Goal: Check status

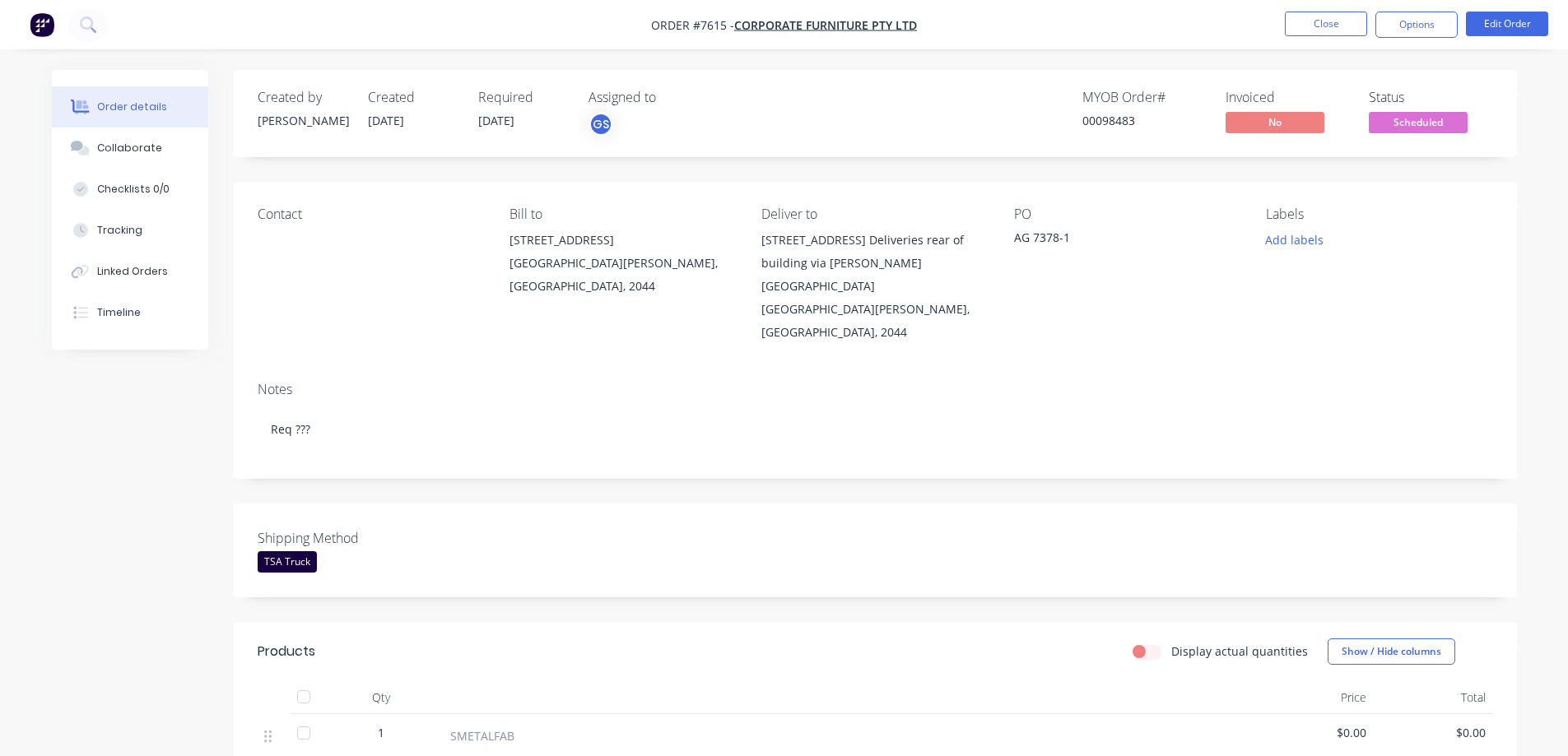
drag, startPoint x: 994, startPoint y: 130, endPoint x: 1083, endPoint y: 143, distance: 89.9
click at [1001, 134] on div "MYOB Order # 00098483 Invoiced No Status Scheduled" at bounding box center [1122, 113] width 739 height 47
drag, startPoint x: 1103, startPoint y: 123, endPoint x: 1132, endPoint y: 137, distance: 32.2
click at [1132, 137] on div "MYOB Order # 00098483" at bounding box center [1143, 113] width 123 height 47
copy div "98483"
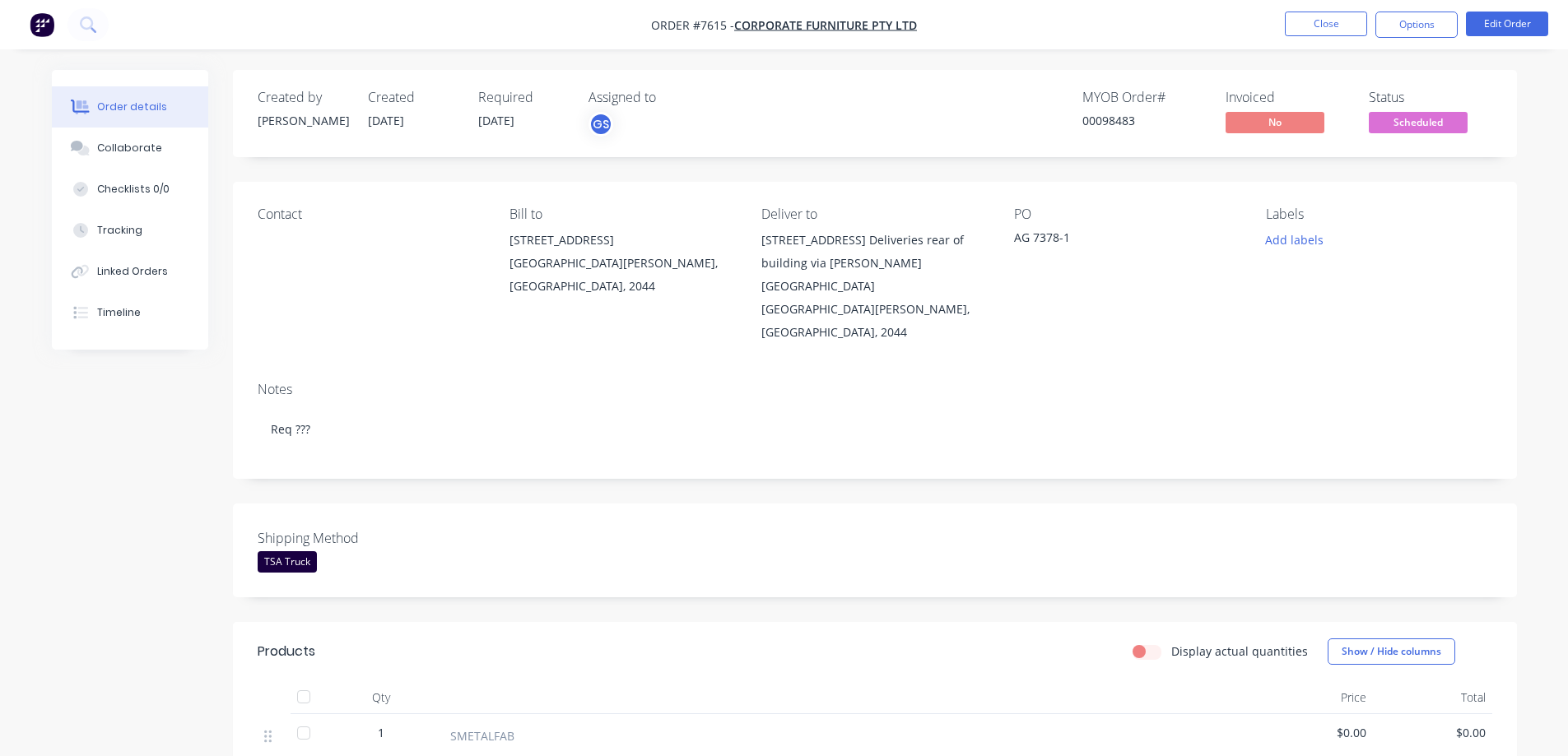
click at [1112, 440] on div "Created by [PERSON_NAME] Created [DATE] Required [DATE] Assigned to GS MYOB Ord…" at bounding box center [875, 650] width 1284 height 1160
click at [1404, 116] on span "Scheduled" at bounding box center [1418, 122] width 98 height 21
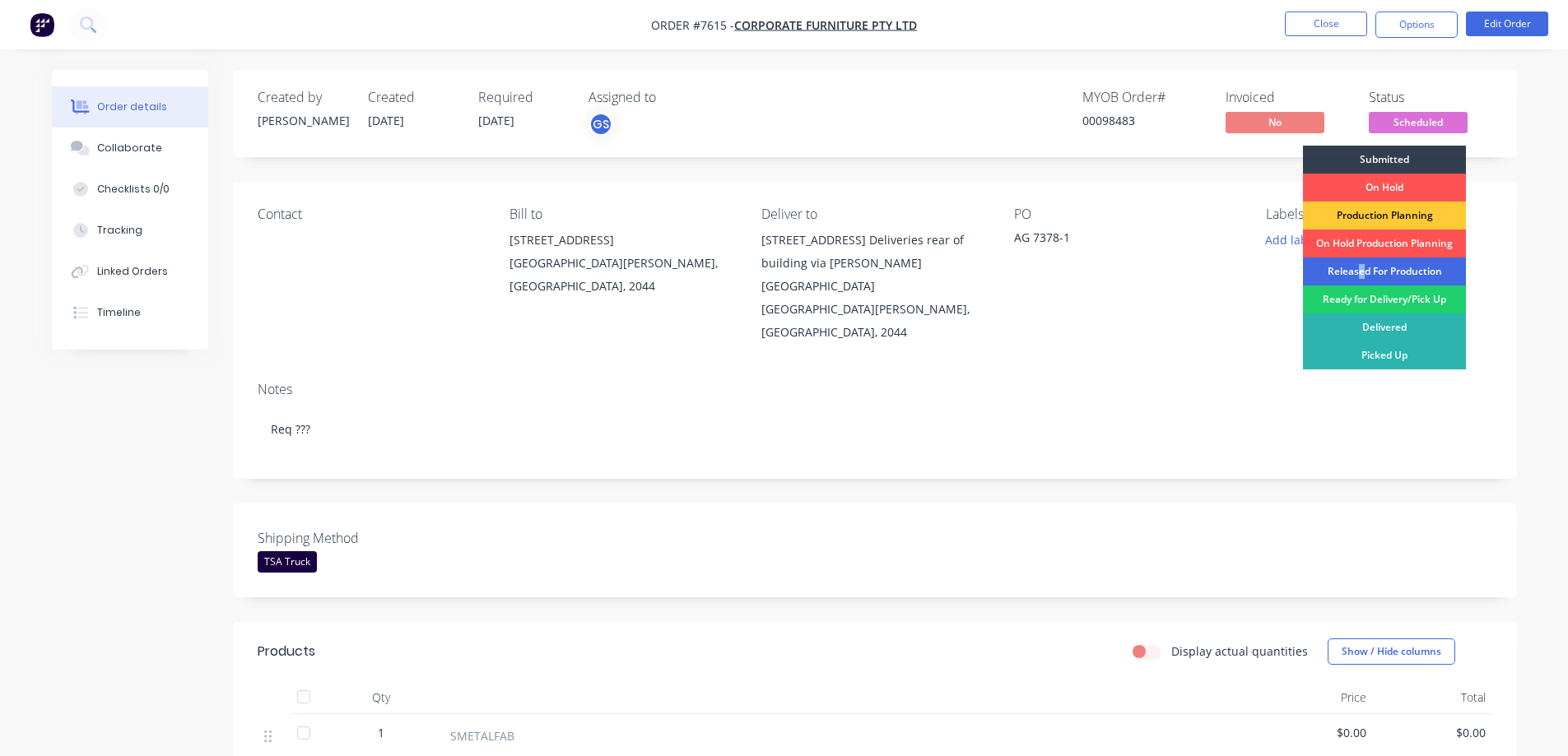
click at [1360, 268] on div "Released For Production" at bounding box center [1384, 271] width 163 height 28
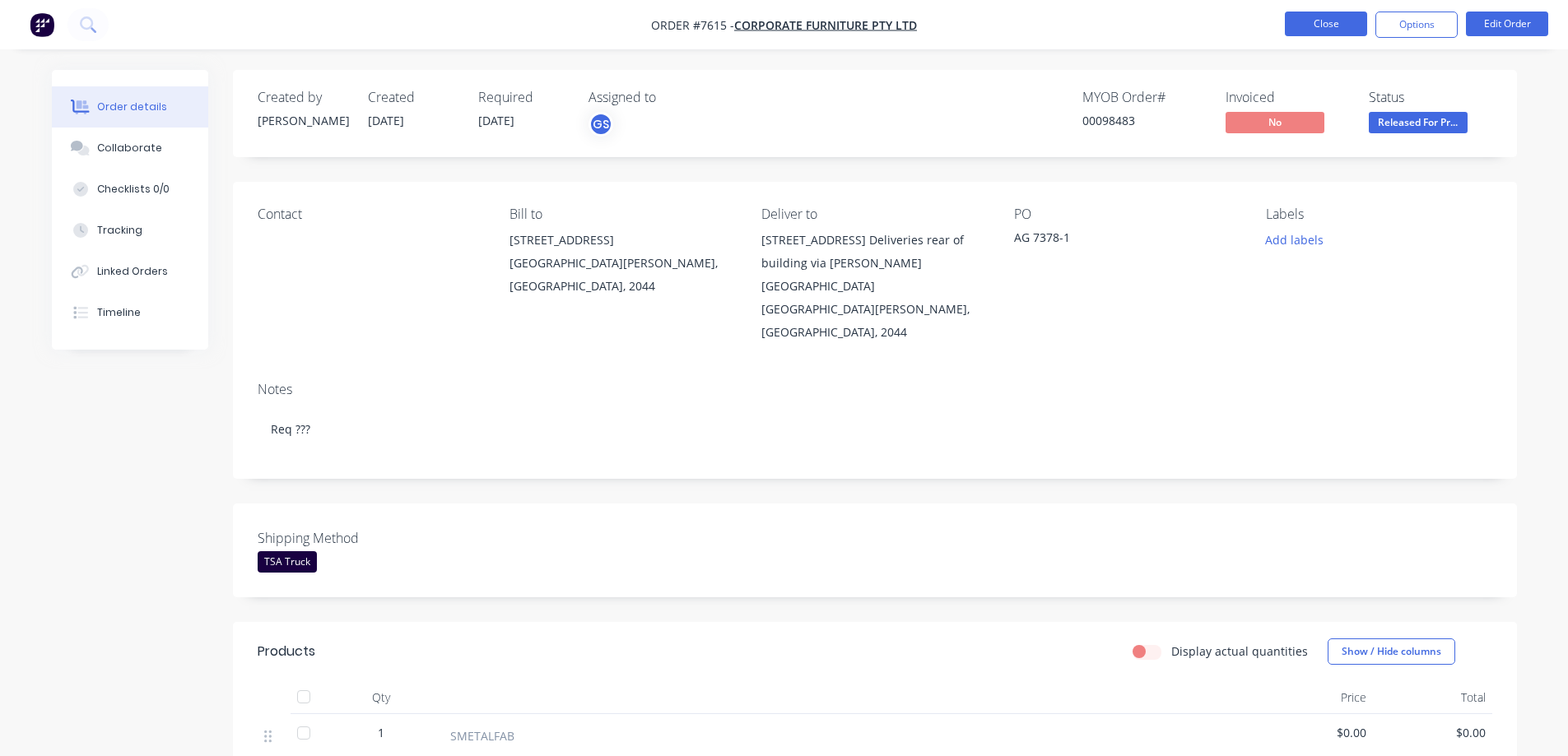
click at [1324, 25] on button "Close" at bounding box center [1326, 24] width 82 height 25
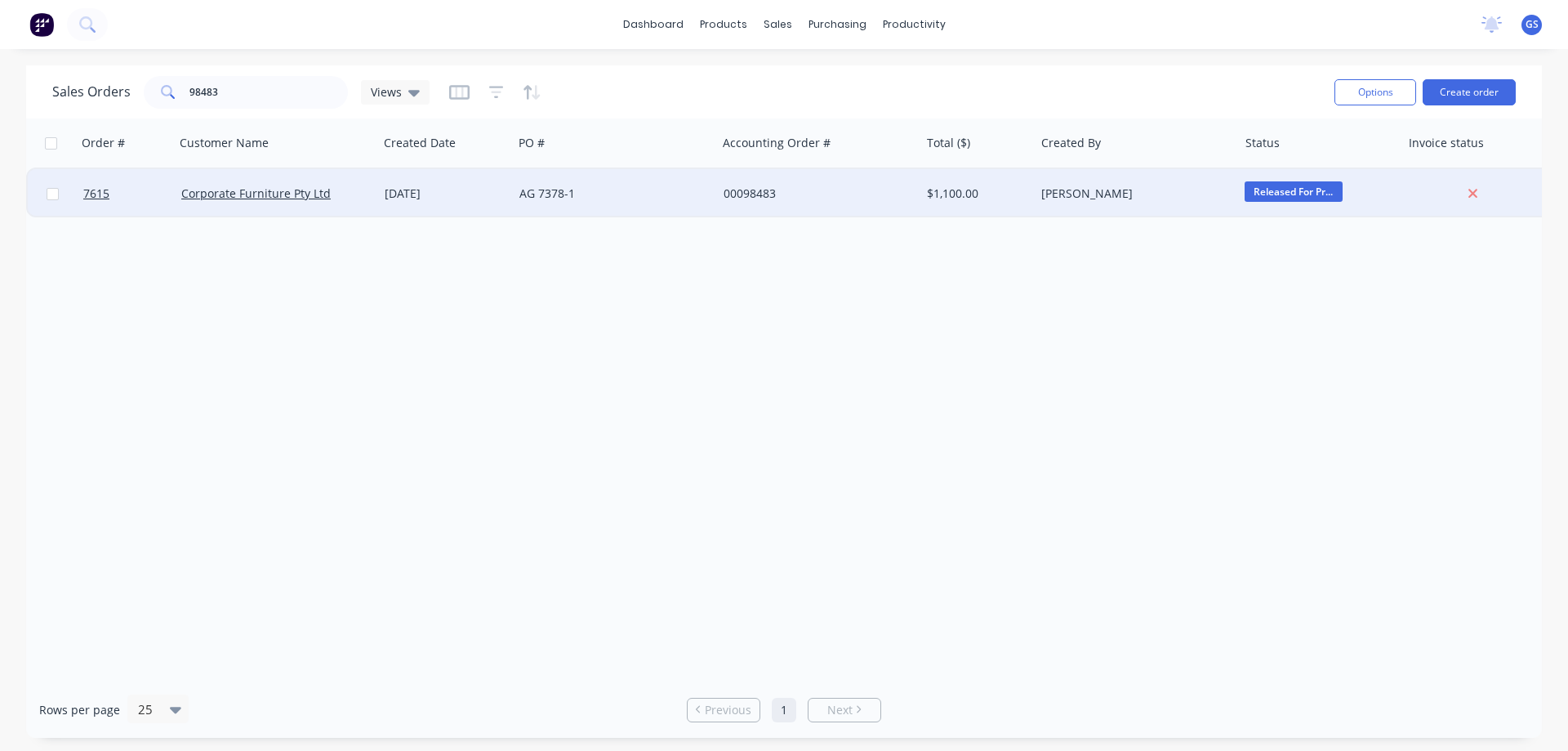
click at [458, 206] on div "[DATE]" at bounding box center [445, 194] width 135 height 49
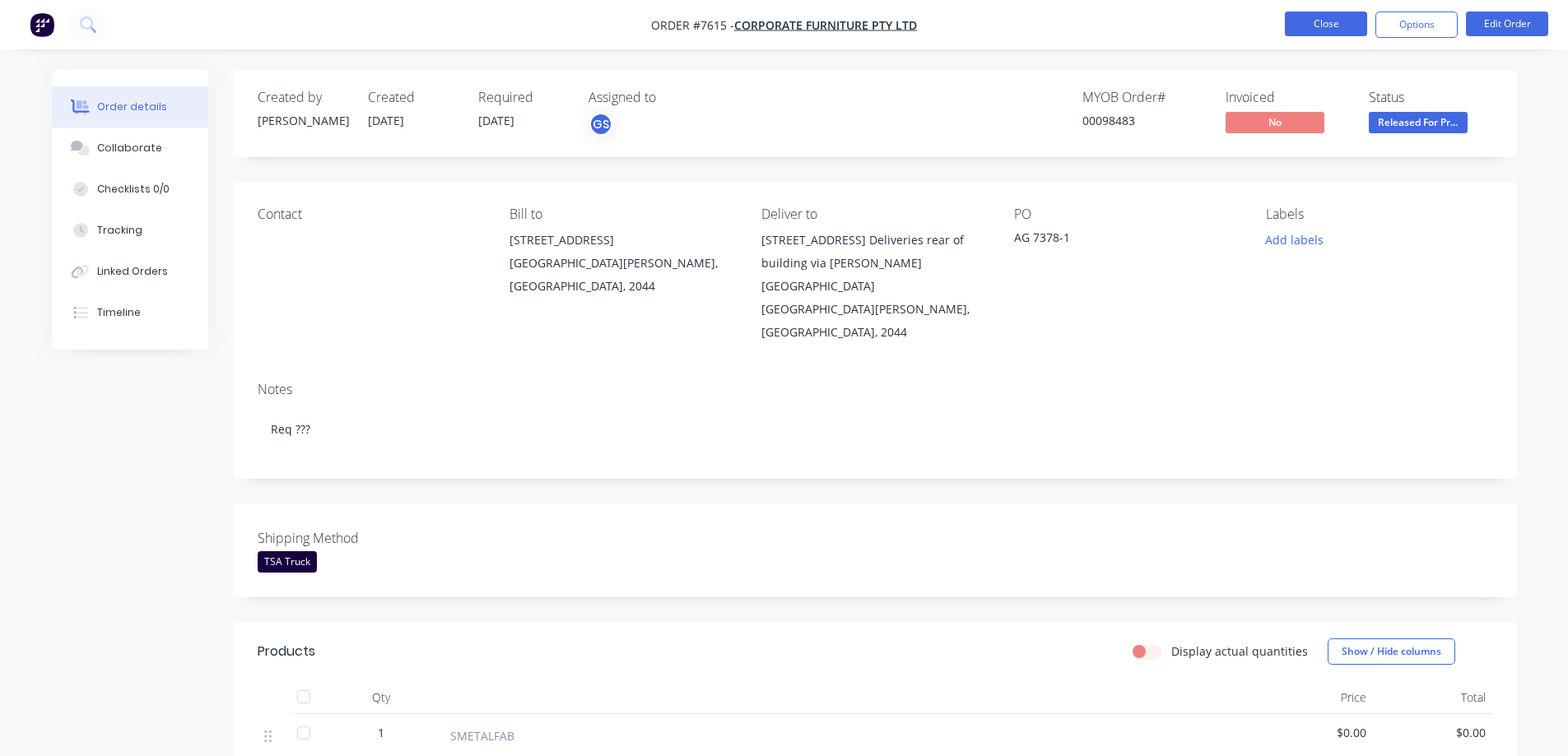
click at [1307, 22] on button "Close" at bounding box center [1326, 24] width 82 height 25
